Goal: Transaction & Acquisition: Purchase product/service

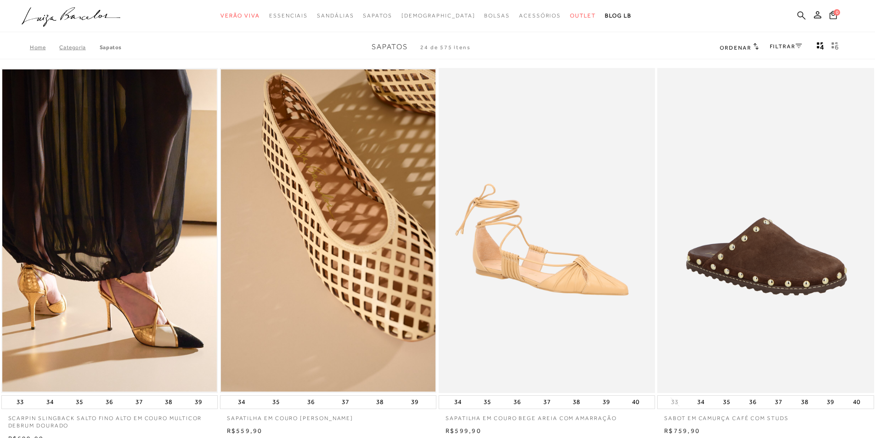
click at [800, 16] on icon at bounding box center [801, 15] width 8 height 9
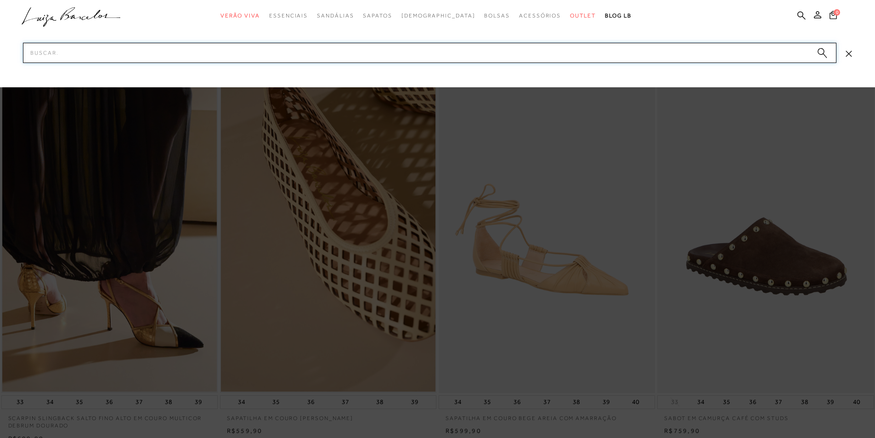
click at [607, 57] on input "Pesquisar" at bounding box center [430, 53] width 814 height 20
type input "sandalia tratorada"
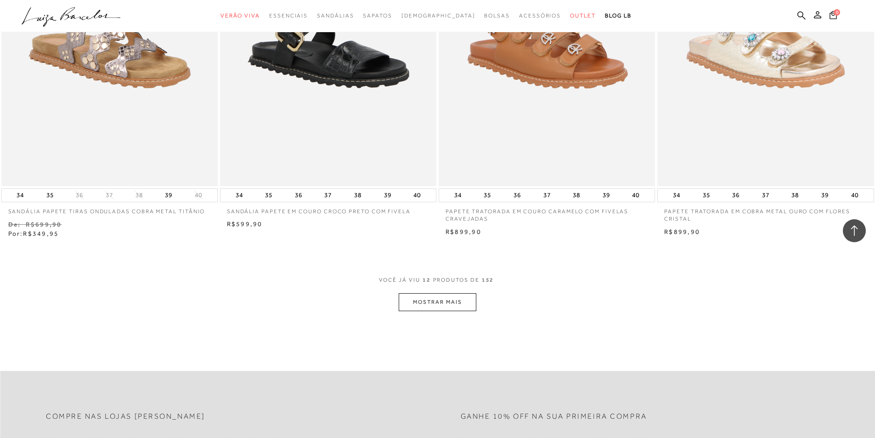
scroll to position [1011, 0]
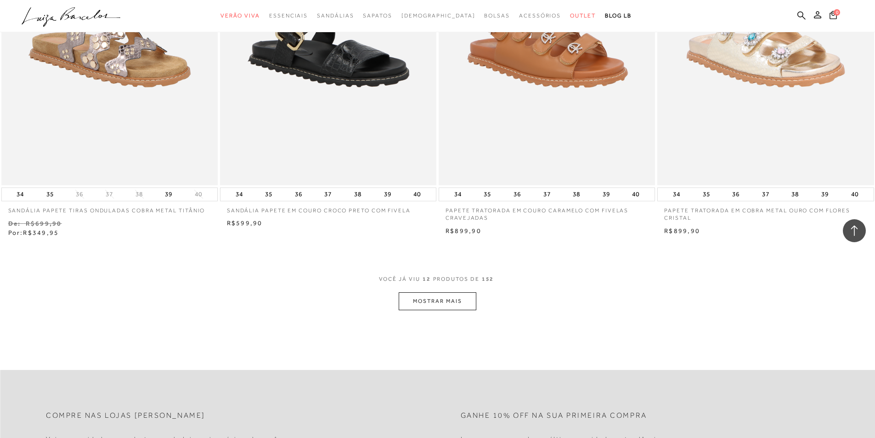
click at [454, 298] on button "MOSTRAR MAIS" at bounding box center [437, 301] width 77 height 18
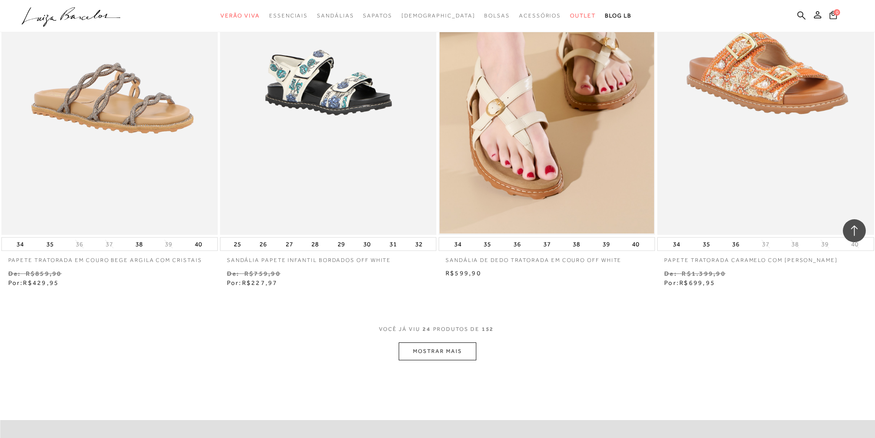
scroll to position [2159, 0]
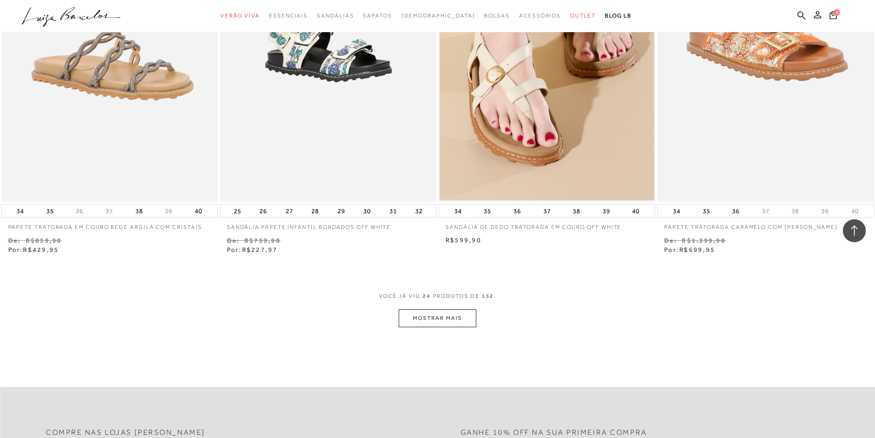
click at [468, 321] on button "MOSTRAR MAIS" at bounding box center [437, 318] width 77 height 18
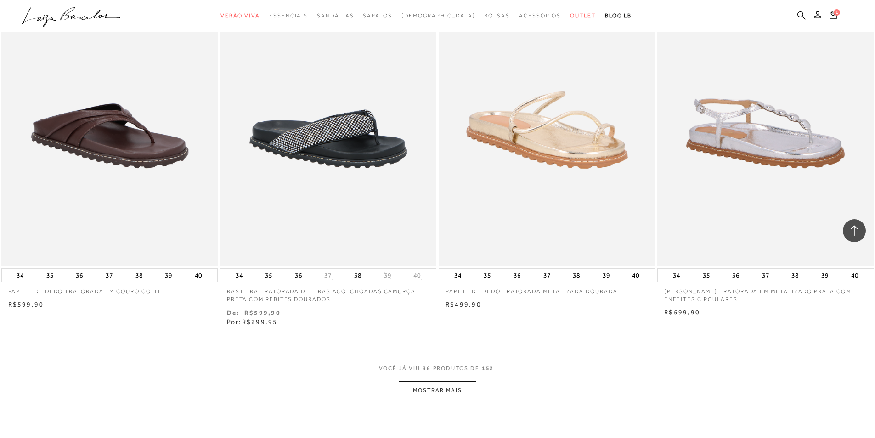
scroll to position [3445, 0]
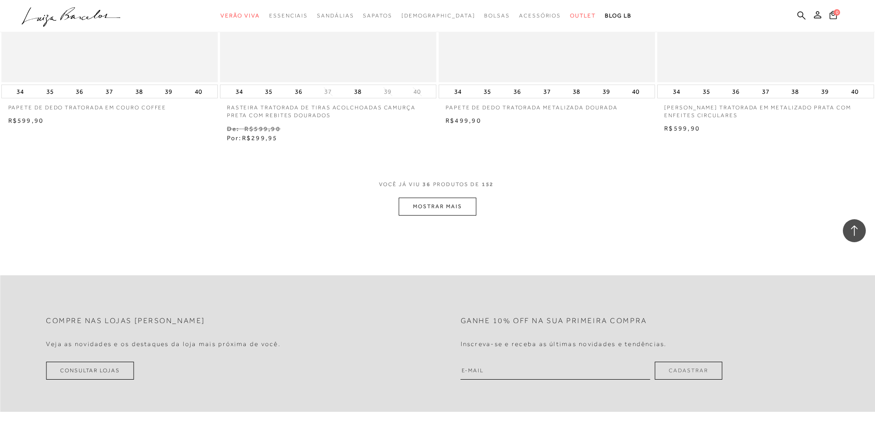
click at [425, 202] on button "MOSTRAR MAIS" at bounding box center [437, 207] width 77 height 18
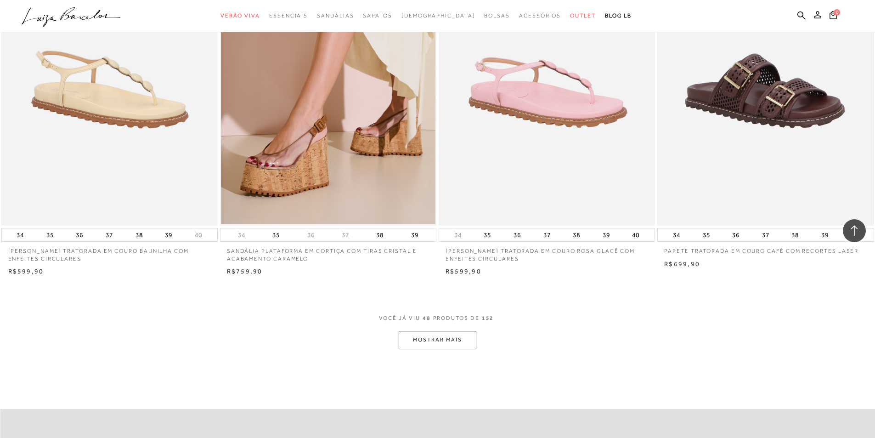
scroll to position [4502, 0]
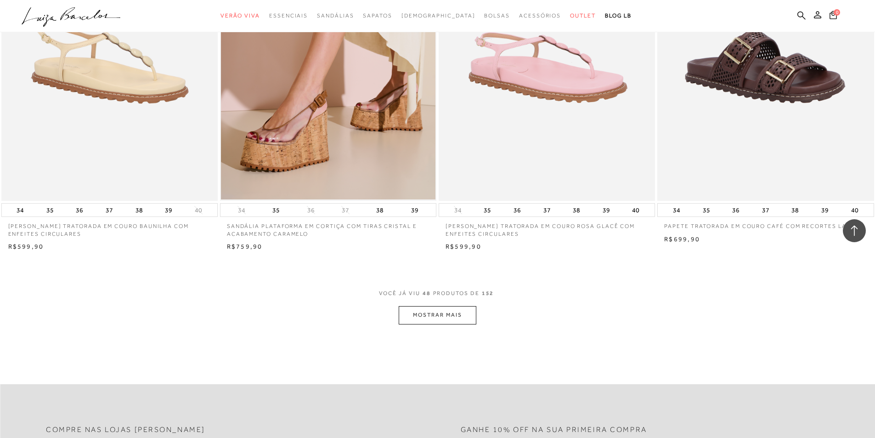
click at [468, 317] on button "MOSTRAR MAIS" at bounding box center [437, 315] width 77 height 18
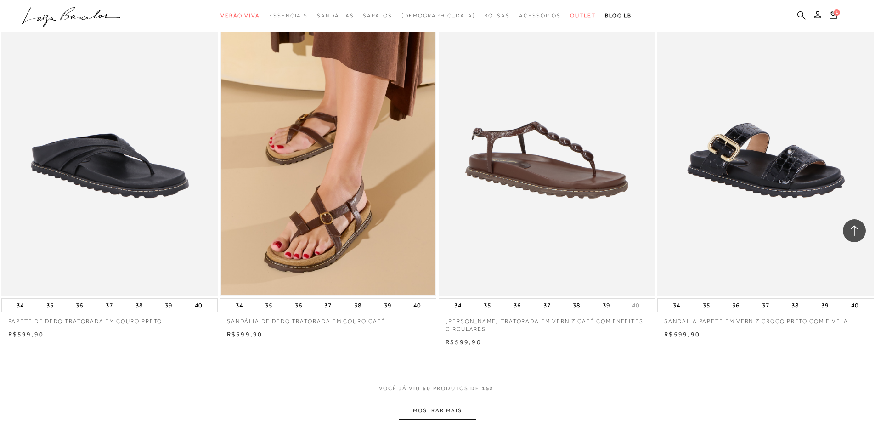
scroll to position [5650, 0]
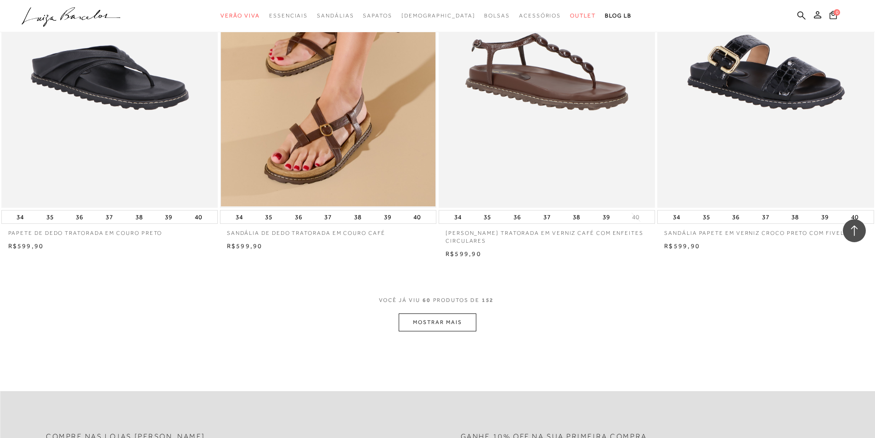
click at [462, 325] on button "MOSTRAR MAIS" at bounding box center [437, 322] width 77 height 18
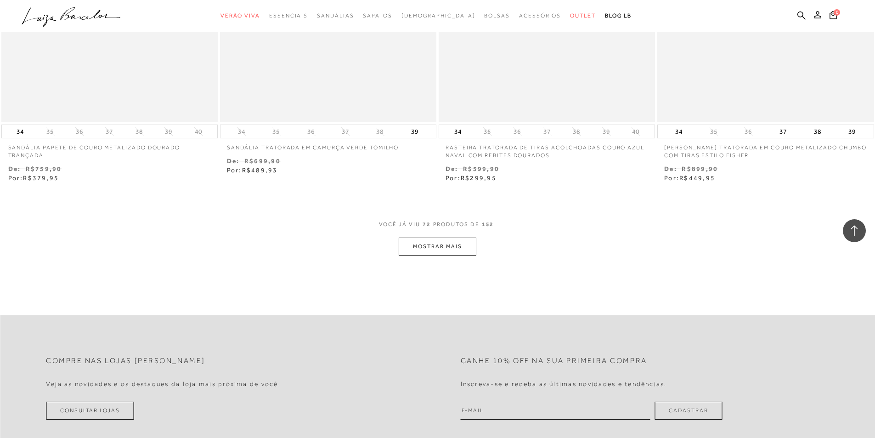
scroll to position [6937, 0]
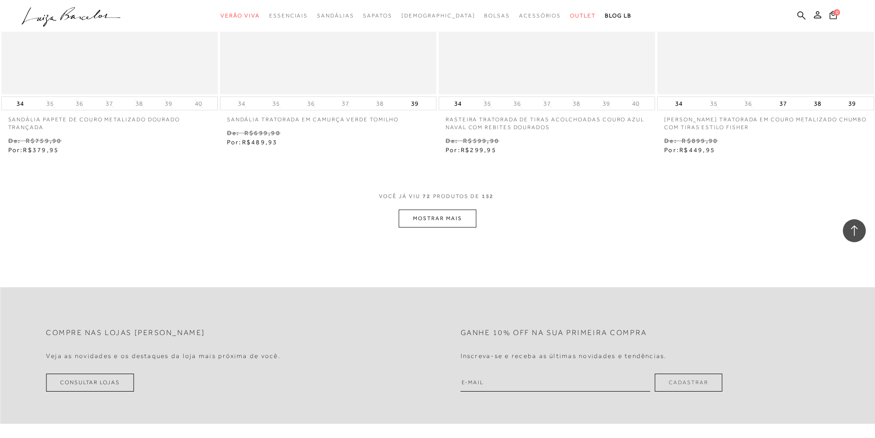
click at [468, 219] on button "MOSTRAR MAIS" at bounding box center [437, 218] width 77 height 18
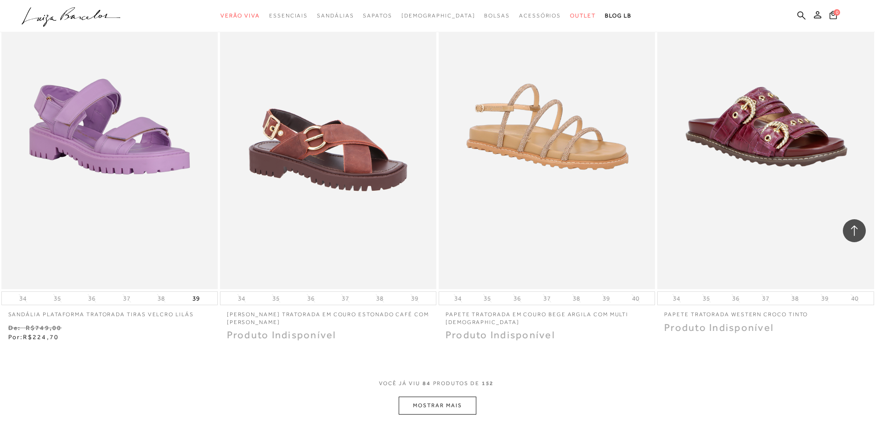
scroll to position [7993, 0]
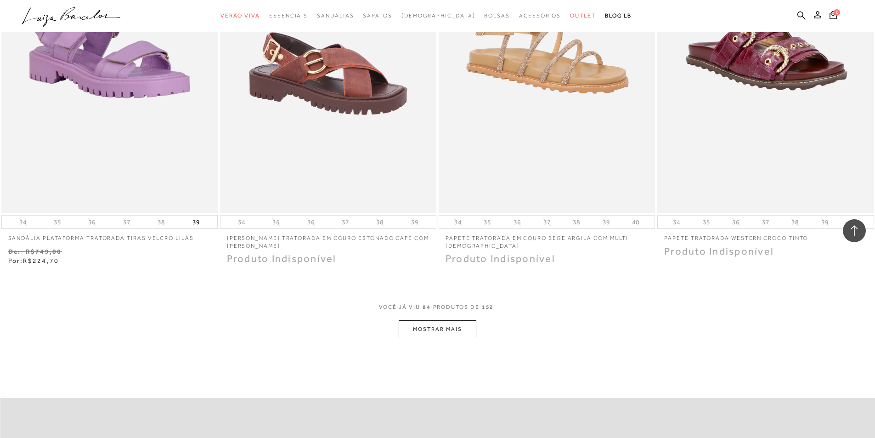
click at [459, 334] on button "MOSTRAR MAIS" at bounding box center [437, 329] width 77 height 18
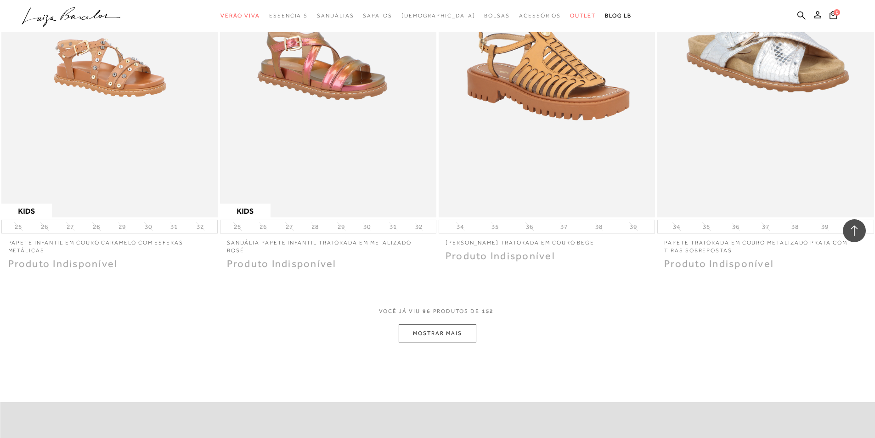
scroll to position [9142, 0]
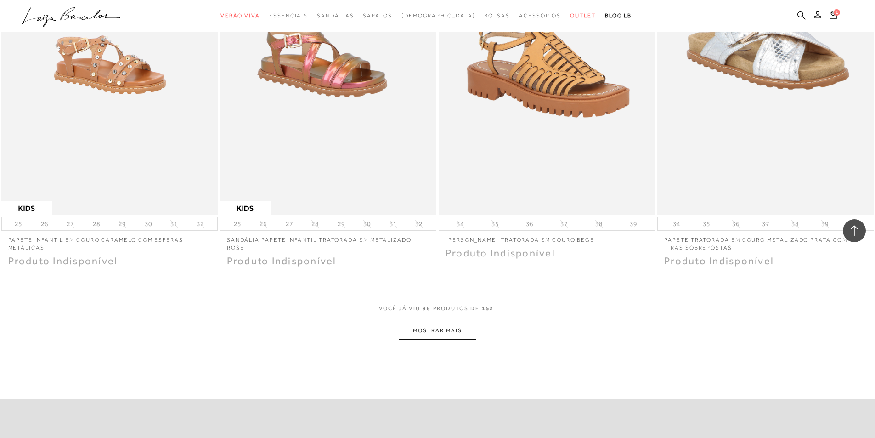
click at [448, 331] on button "MOSTRAR MAIS" at bounding box center [437, 331] width 77 height 18
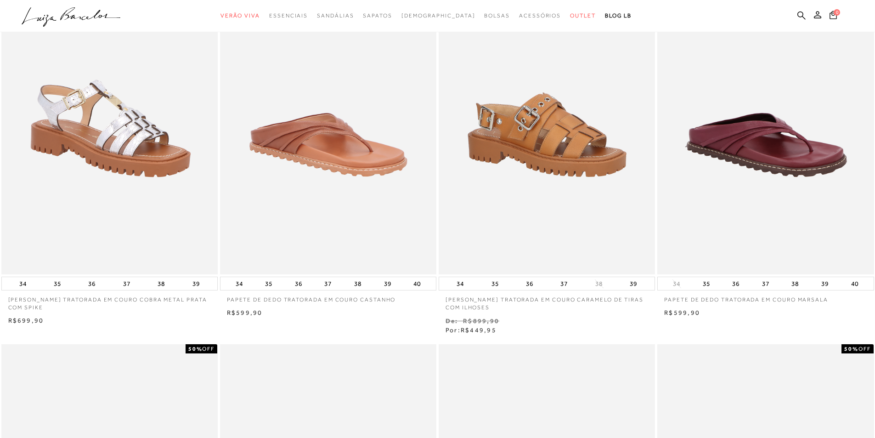
scroll to position [138, 0]
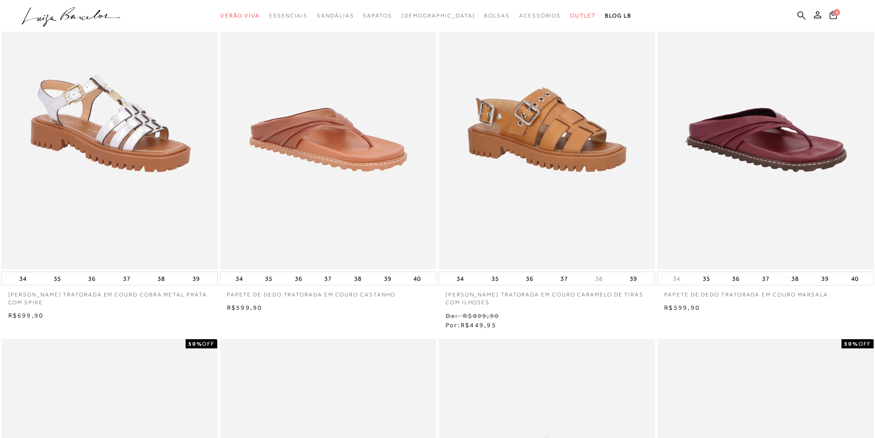
click at [81, 140] on img at bounding box center [109, 107] width 215 height 322
